Goal: Task Accomplishment & Management: Complete application form

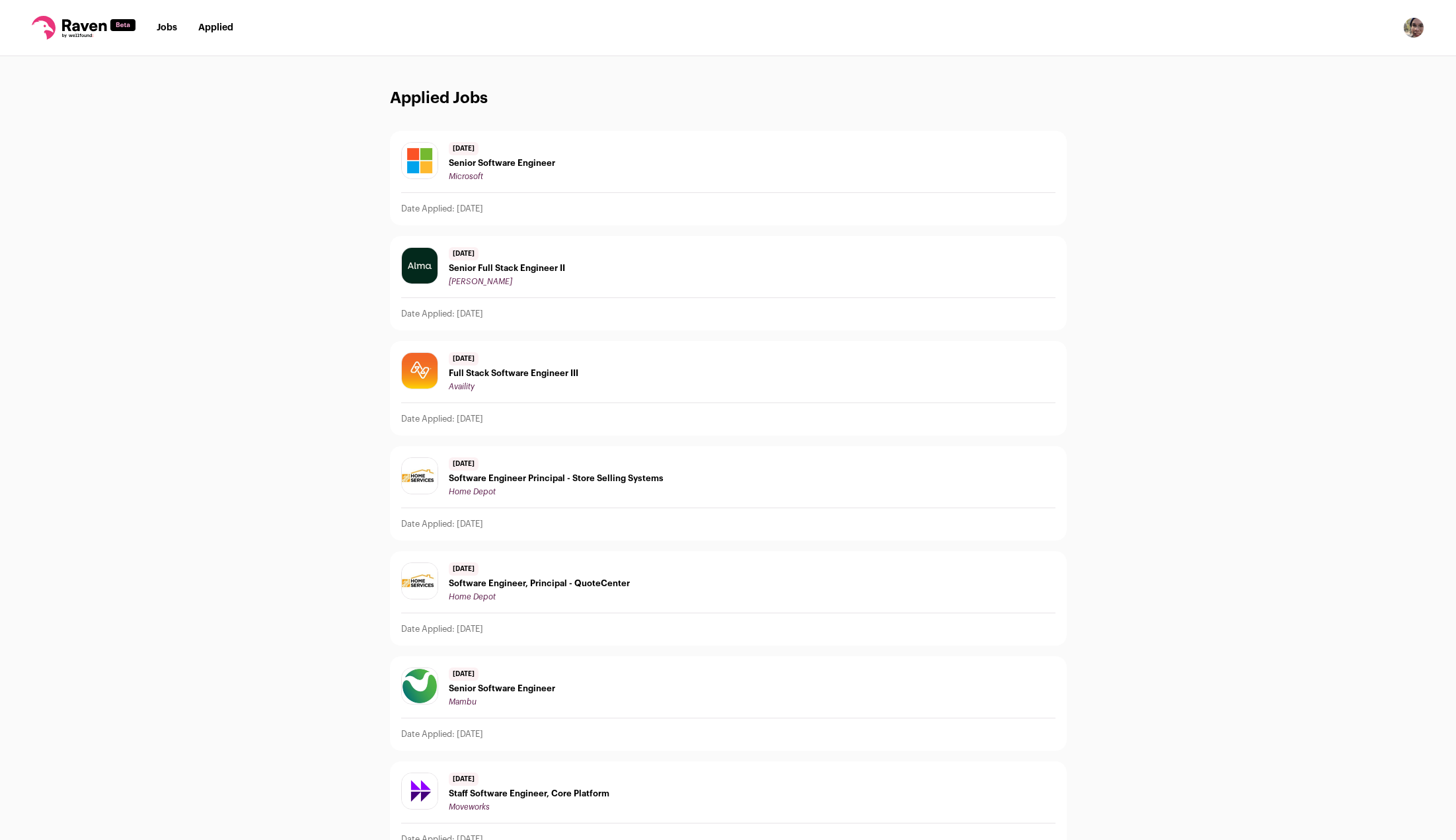
click at [167, 32] on link "Jobs" at bounding box center [166, 28] width 21 height 9
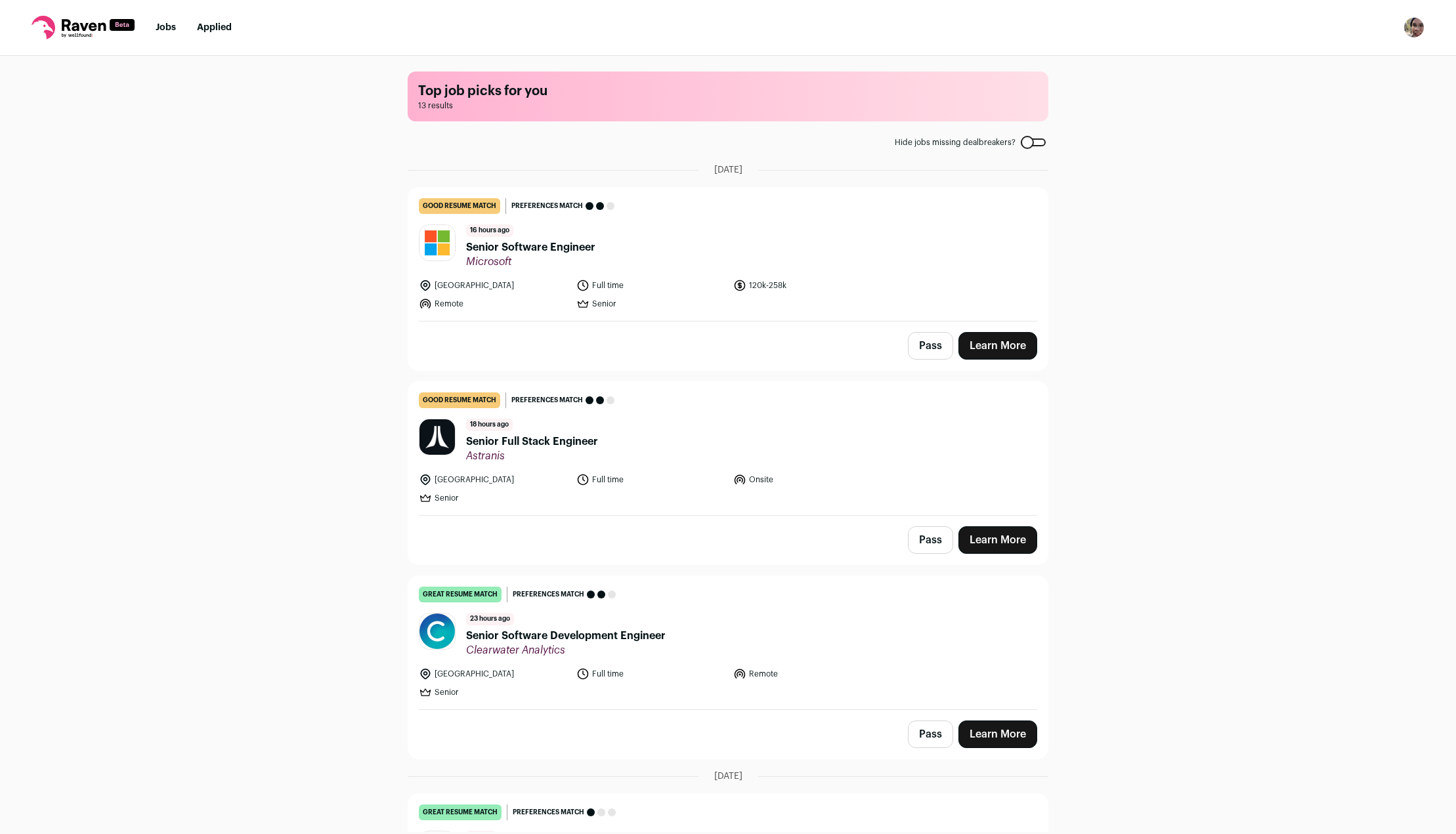
click at [220, 28] on link "Applied" at bounding box center [214, 28] width 34 height 9
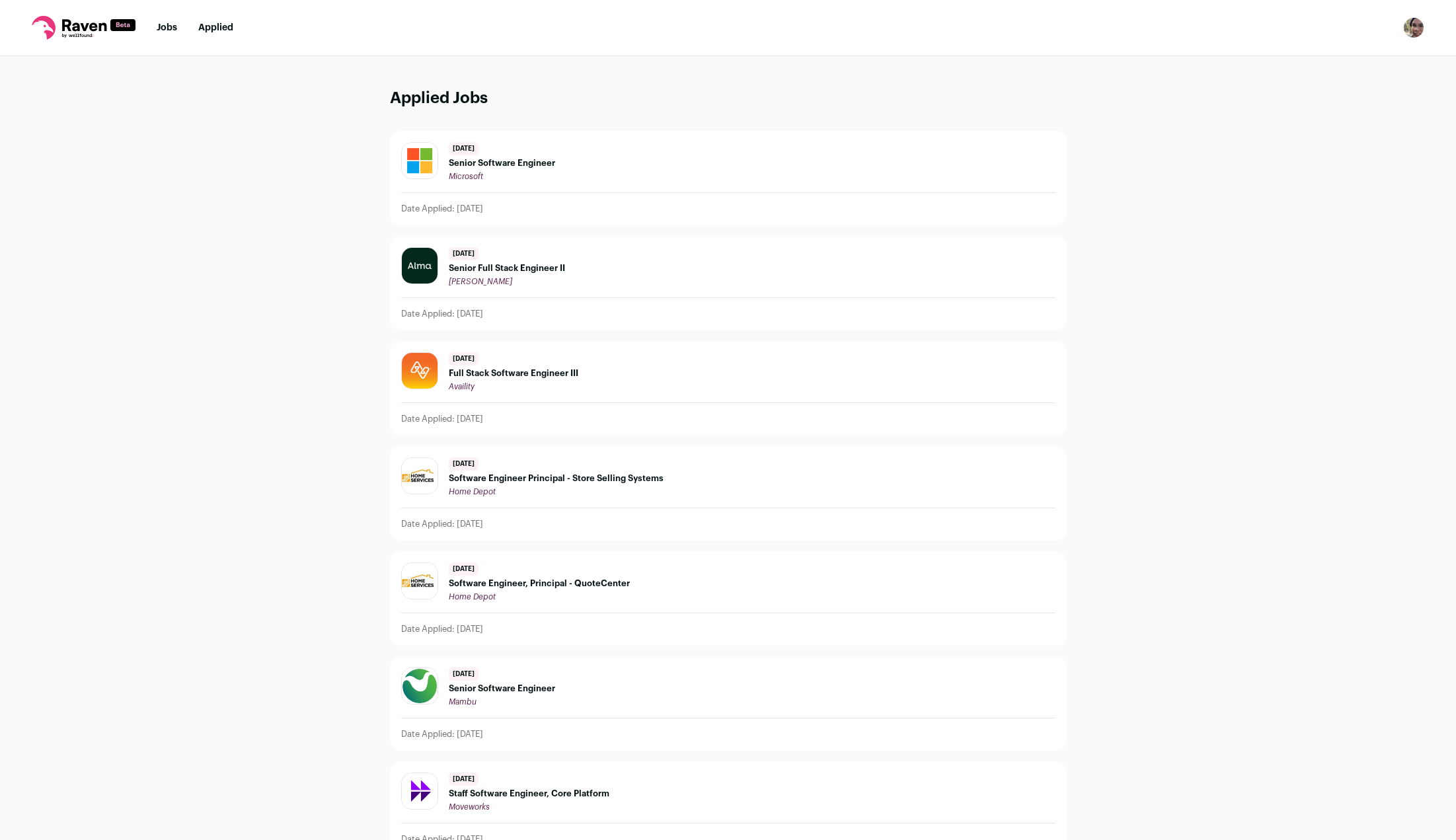
click at [170, 29] on link "Jobs" at bounding box center [166, 28] width 21 height 9
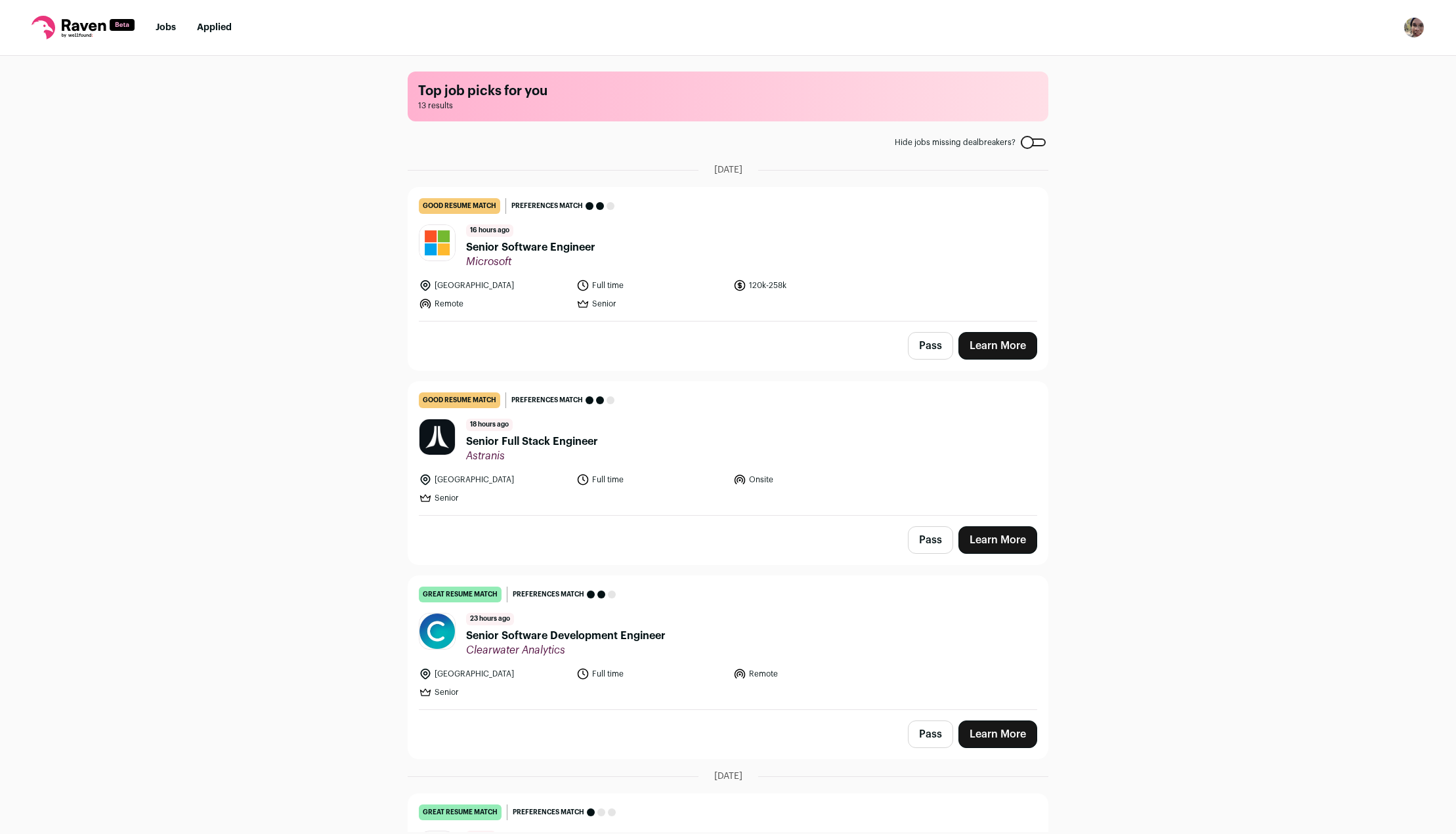
click at [1013, 345] on link "Learn More" at bounding box center [997, 346] width 79 height 28
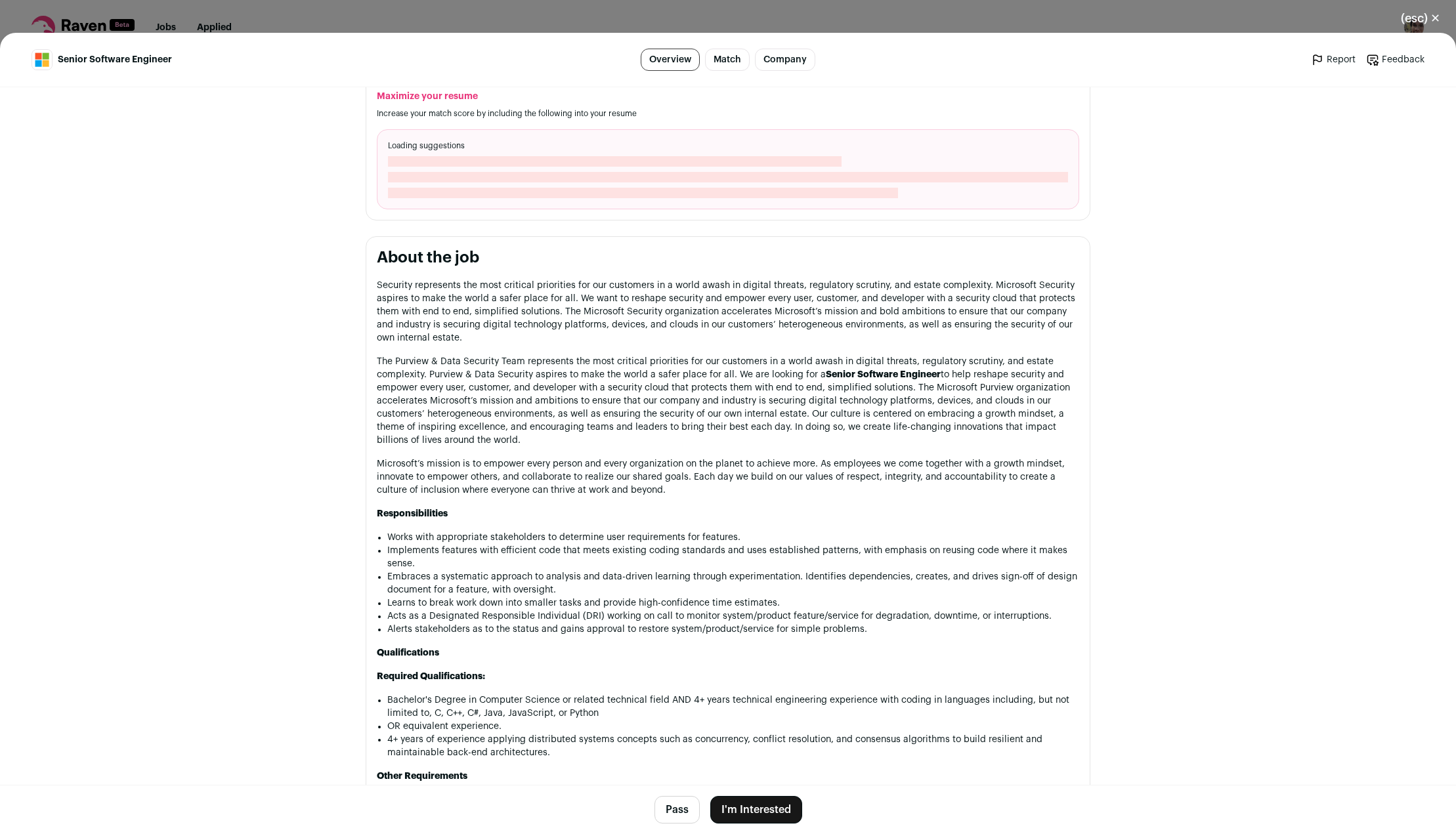
scroll to position [591, 0]
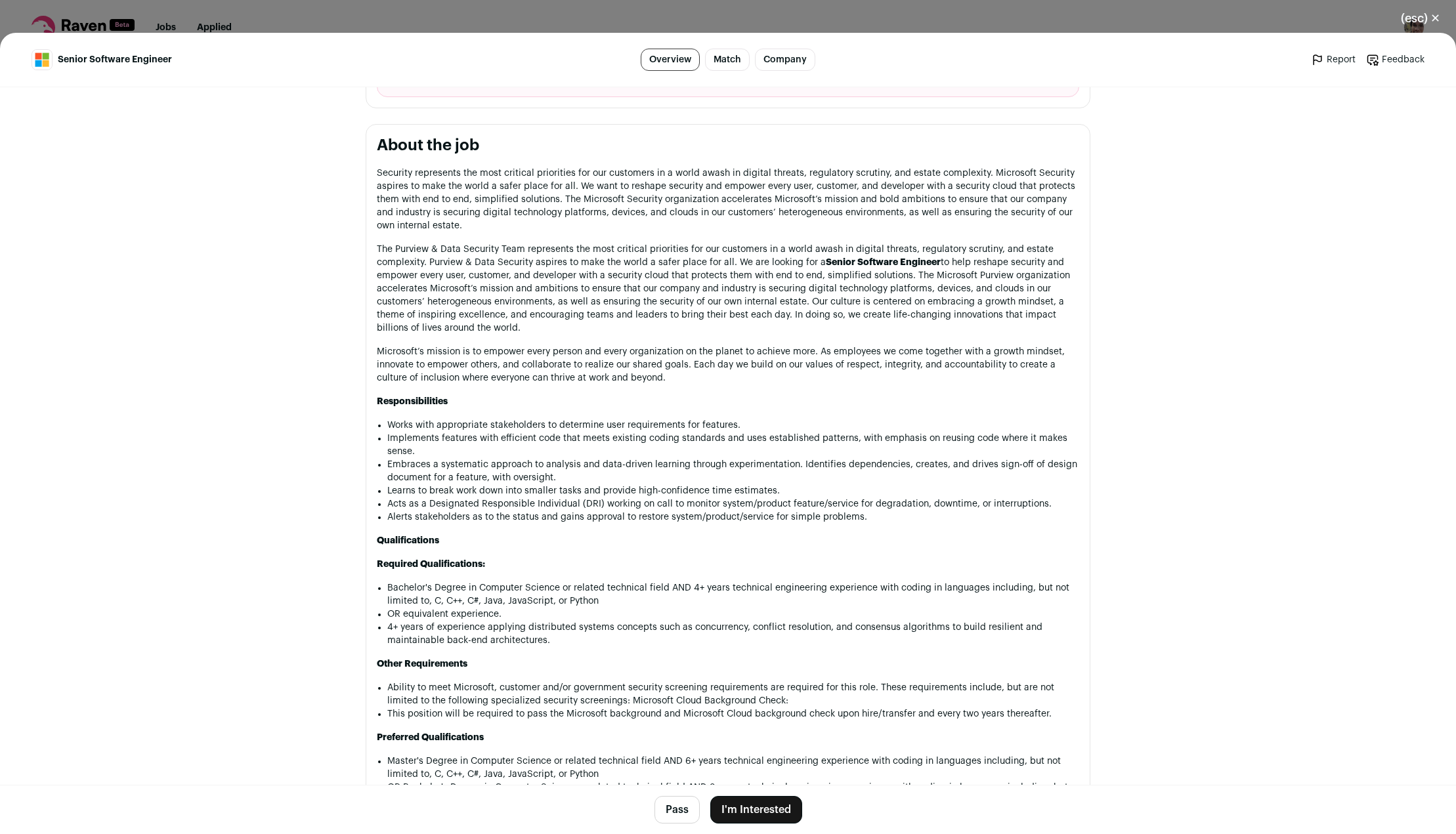
click at [766, 815] on button "I'm Interested" at bounding box center [756, 810] width 92 height 28
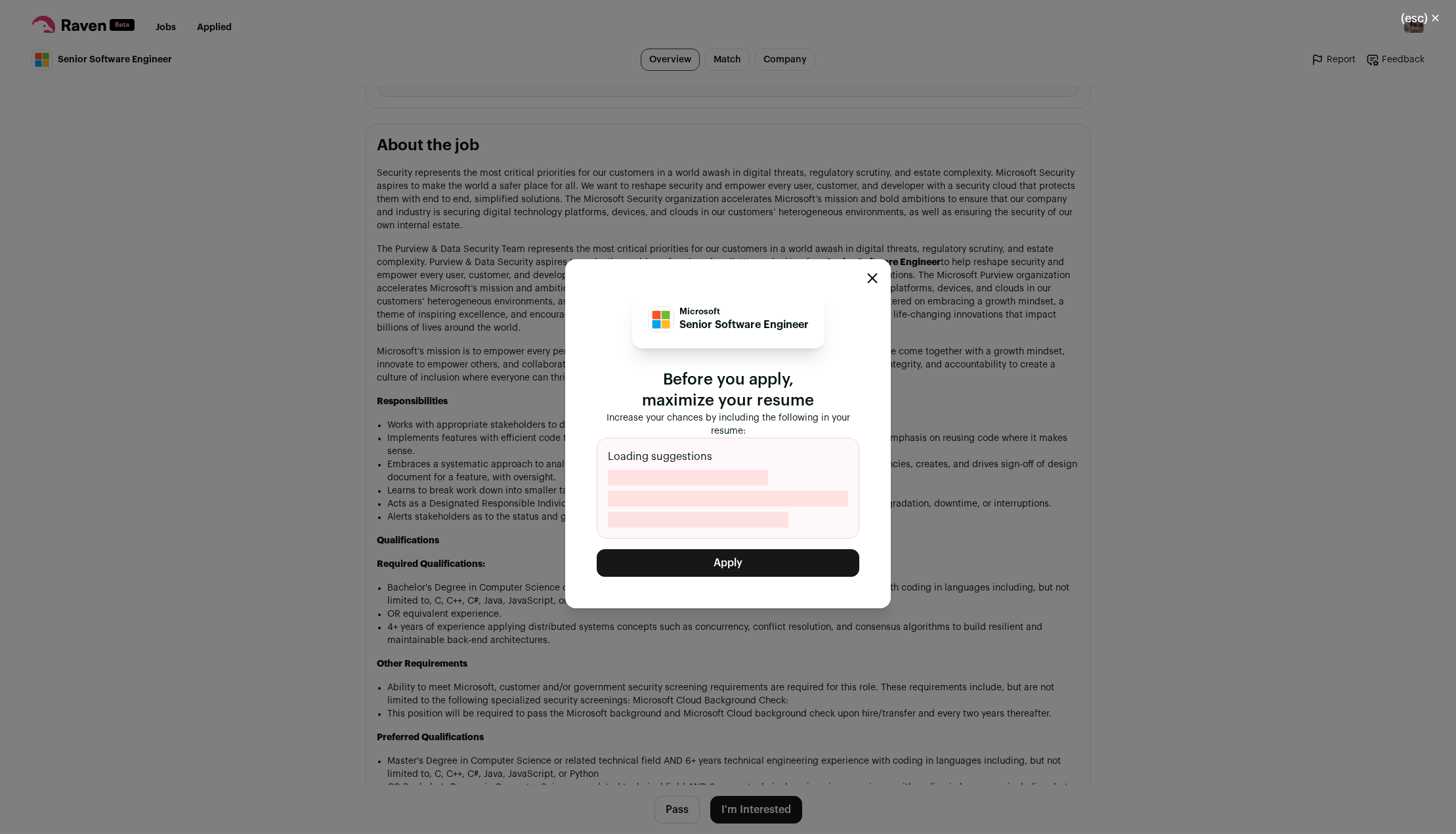
click at [757, 570] on button "Apply" at bounding box center [727, 563] width 263 height 28
